Goal: Task Accomplishment & Management: Manage account settings

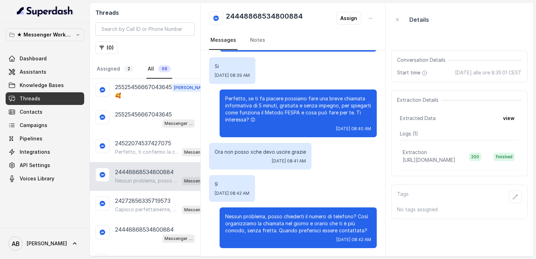
scroll to position [938, 0]
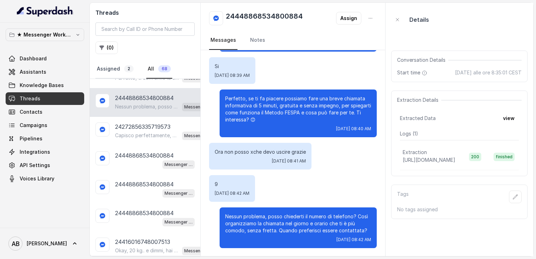
click at [111, 73] on link "Assigned 2" at bounding box center [116, 69] width 40 height 19
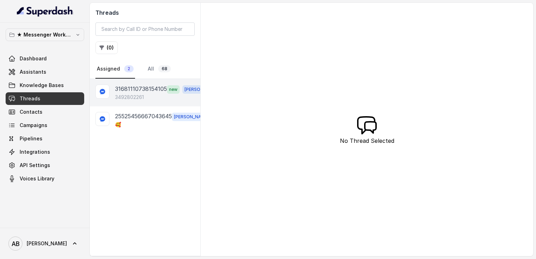
click at [139, 90] on p "31681110738154105" at bounding box center [141, 89] width 52 height 9
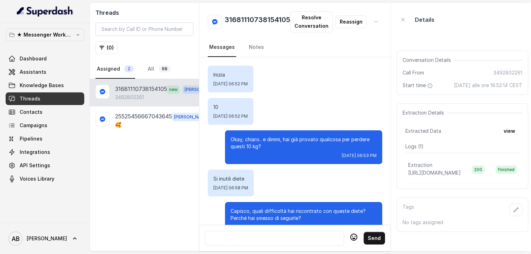
scroll to position [600, 0]
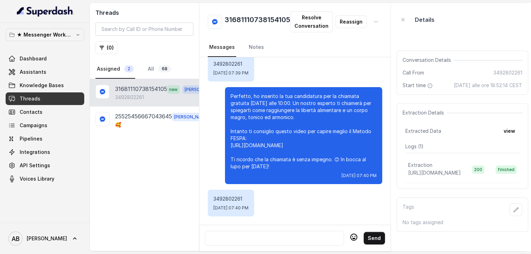
click at [298, 242] on div at bounding box center [274, 238] width 133 height 8
click at [229, 197] on p "3492802261" at bounding box center [230, 198] width 35 height 7
copy p "3492802261"
click at [271, 238] on div at bounding box center [274, 238] width 133 height 8
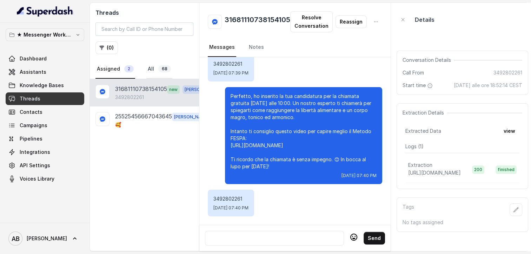
click at [155, 67] on link "All 68" at bounding box center [159, 69] width 26 height 19
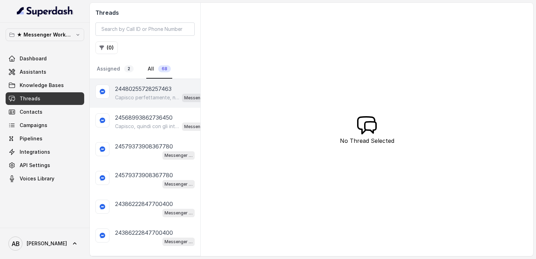
click at [152, 93] on div "Capisco perfettamente, nessun problema. 😊 Se in futuro vorrai approfondire o av…" at bounding box center [164, 97] width 99 height 9
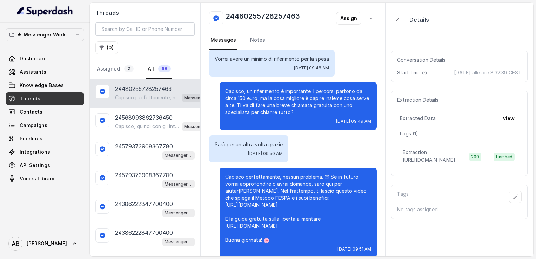
scroll to position [536, 0]
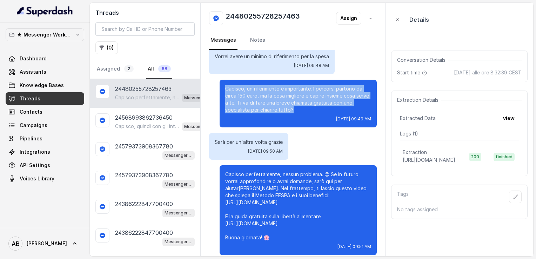
drag, startPoint x: 220, startPoint y: 95, endPoint x: 288, endPoint y: 115, distance: 70.3
click at [288, 113] on p "Capisco, un riferimento è importante. I percorsi partono da circa 150 euro, ma …" at bounding box center [298, 99] width 146 height 28
copy p "Capisco, un riferimento è importante. I percorsi partono da circa 150 euro, ma …"
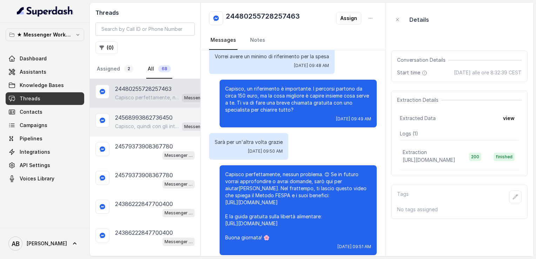
click at [135, 130] on div "Capisco, quindi con gli integratori hai avuto risultati ma non è stato sostenib…" at bounding box center [164, 126] width 99 height 9
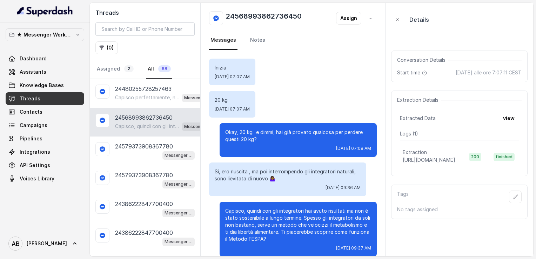
scroll to position [8, 0]
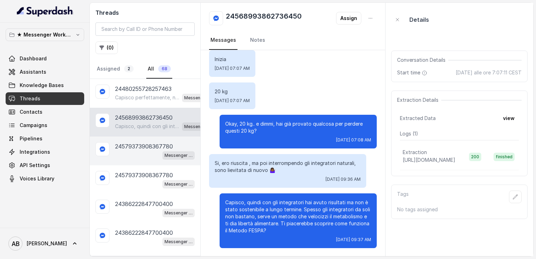
click at [131, 145] on p "24579373908367780" at bounding box center [144, 146] width 58 height 8
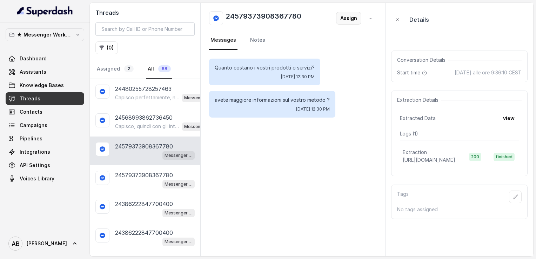
click at [345, 20] on button "Assign" at bounding box center [348, 18] width 25 height 13
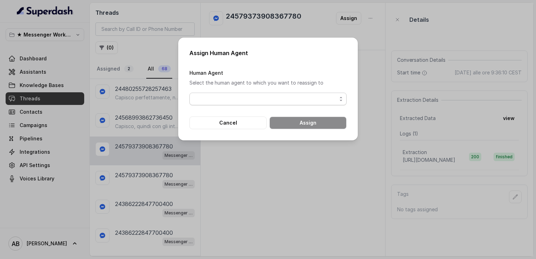
click at [274, 99] on span "button" at bounding box center [268, 99] width 157 height 13
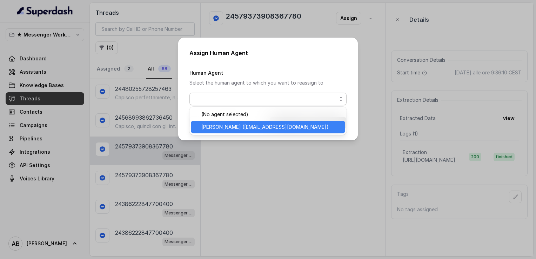
click at [240, 127] on span "[PERSON_NAME] ([EMAIL_ADDRESS][DOMAIN_NAME])" at bounding box center [272, 127] width 140 height 8
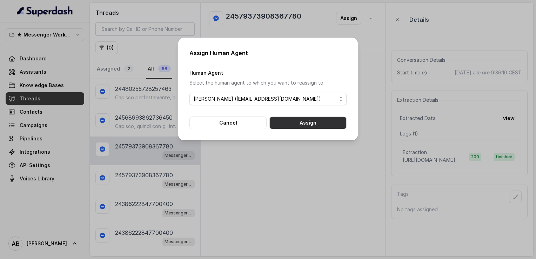
click at [289, 125] on button "Assign" at bounding box center [308, 123] width 77 height 13
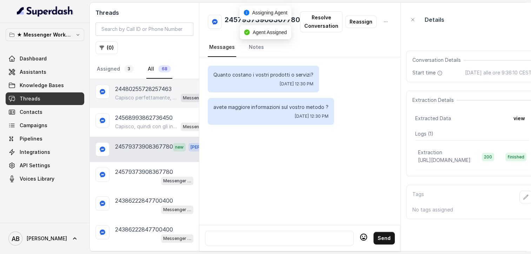
click at [153, 92] on p "24480255728257463" at bounding box center [143, 89] width 57 height 8
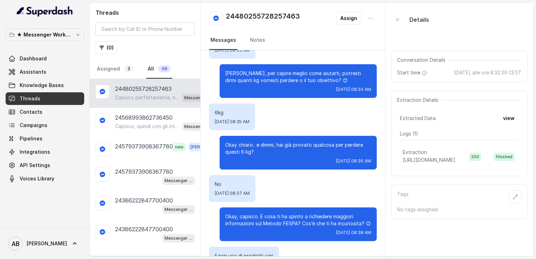
scroll to position [60, 0]
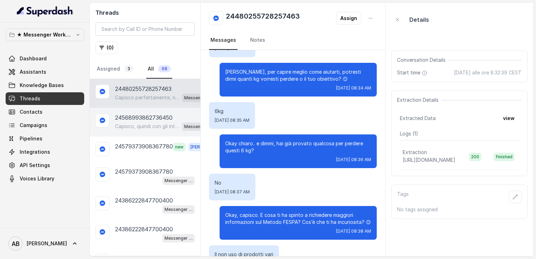
click at [108, 124] on div at bounding box center [103, 120] width 14 height 14
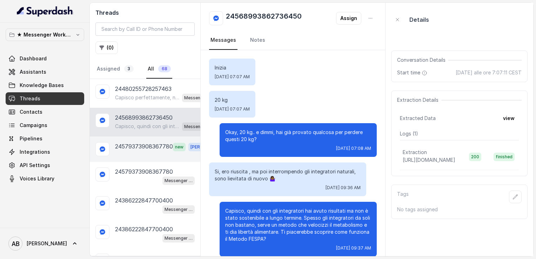
click at [119, 151] on div "24579373908367780 new [PERSON_NAME]" at bounding box center [145, 149] width 111 height 25
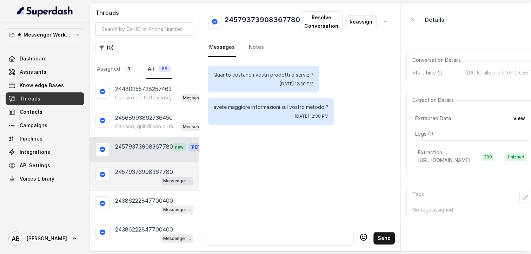
click at [121, 170] on p "24579373908367780" at bounding box center [144, 171] width 58 height 8
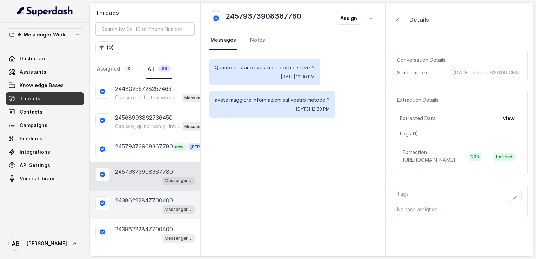
click at [124, 192] on div "24386222847700400 Messenger Metodo FESPA v2" at bounding box center [145, 205] width 111 height 29
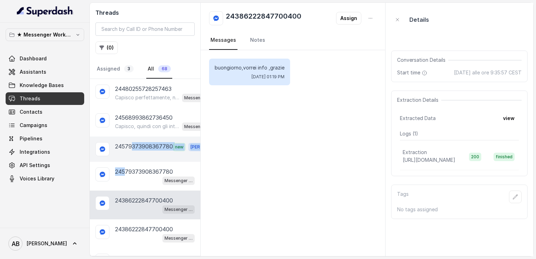
drag, startPoint x: 126, startPoint y: 175, endPoint x: 134, endPoint y: 152, distance: 23.8
click at [134, 152] on div "24579373908367780 new [PERSON_NAME]" at bounding box center [145, 149] width 111 height 25
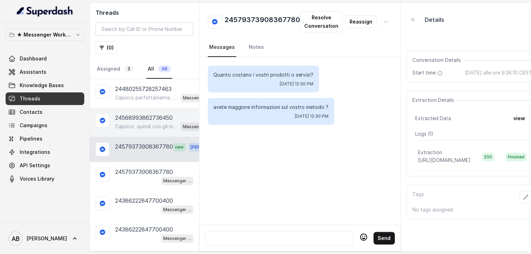
click at [128, 118] on p "24568993862736450" at bounding box center [144, 117] width 58 height 8
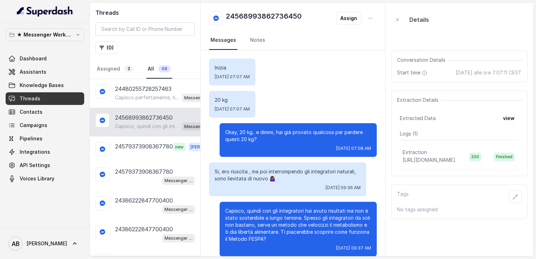
scroll to position [8, 0]
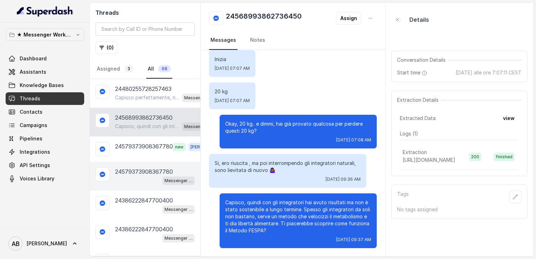
click at [128, 162] on div "24579373908367780 Messenger Metodo FESPA v2" at bounding box center [145, 176] width 111 height 29
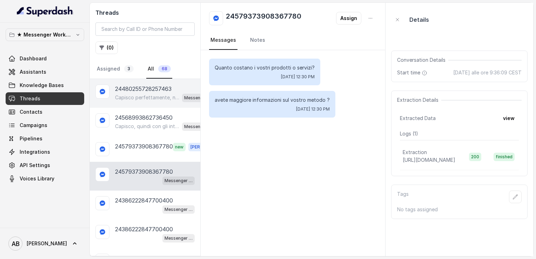
click at [154, 89] on p "24480255728257463" at bounding box center [143, 89] width 57 height 8
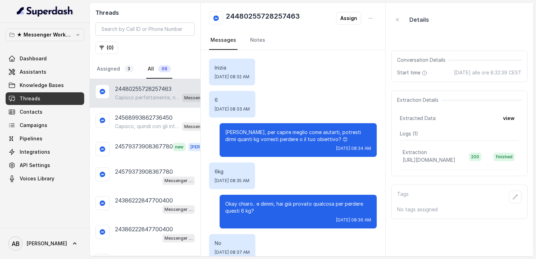
scroll to position [572, 0]
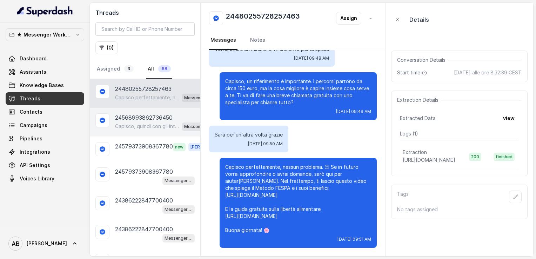
click at [135, 118] on p "24568993862736450" at bounding box center [144, 117] width 58 height 8
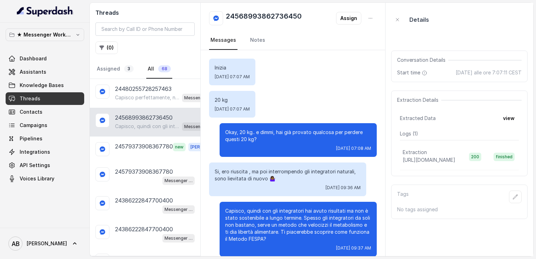
scroll to position [8, 0]
